Goal: Task Accomplishment & Management: Manage account settings

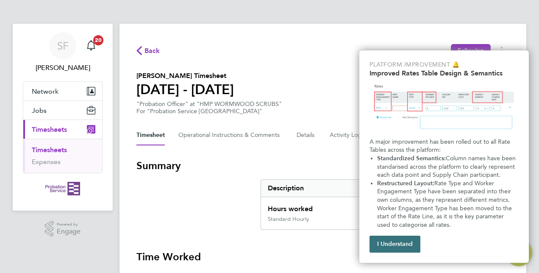
click at [390, 245] on button "I Understand" at bounding box center [394, 243] width 51 height 17
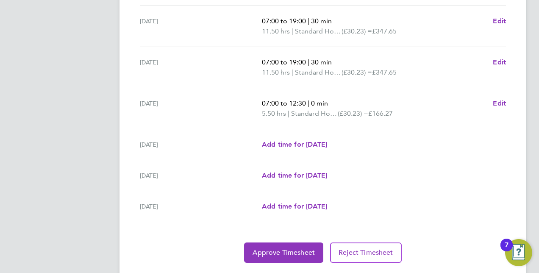
scroll to position [322, 0]
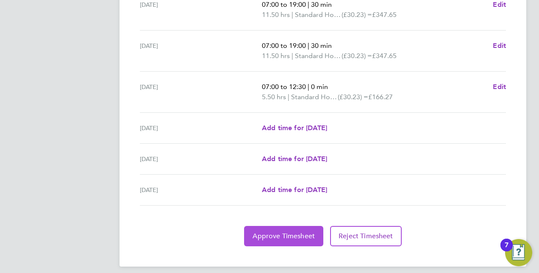
click at [278, 234] on span "Approve Timesheet" at bounding box center [283, 236] width 62 height 8
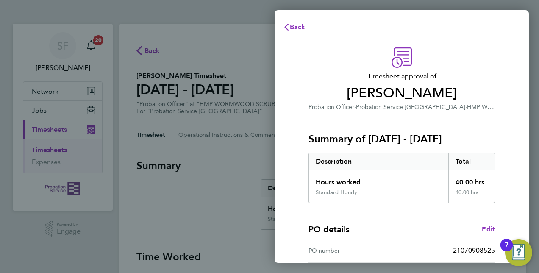
click at [412, 232] on div "PO details Edit" at bounding box center [401, 229] width 186 height 12
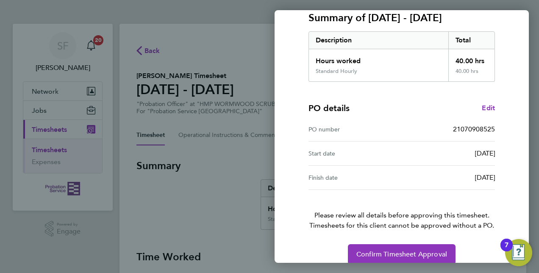
scroll to position [132, 0]
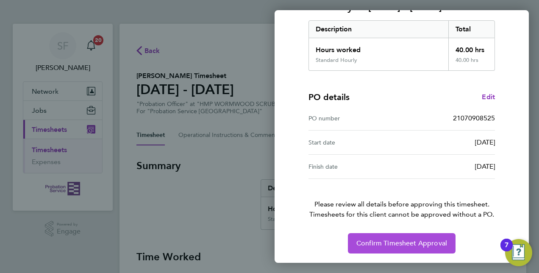
click at [418, 241] on span "Confirm Timesheet Approval" at bounding box center [401, 243] width 91 height 8
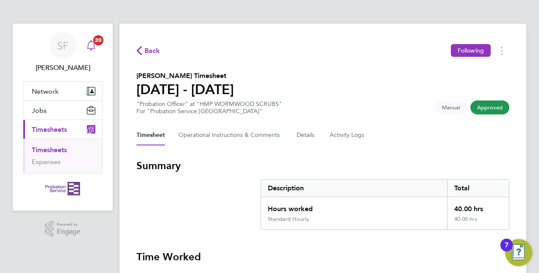
click at [92, 46] on icon "Main navigation" at bounding box center [91, 45] width 10 height 10
